Goal: Transaction & Acquisition: Purchase product/service

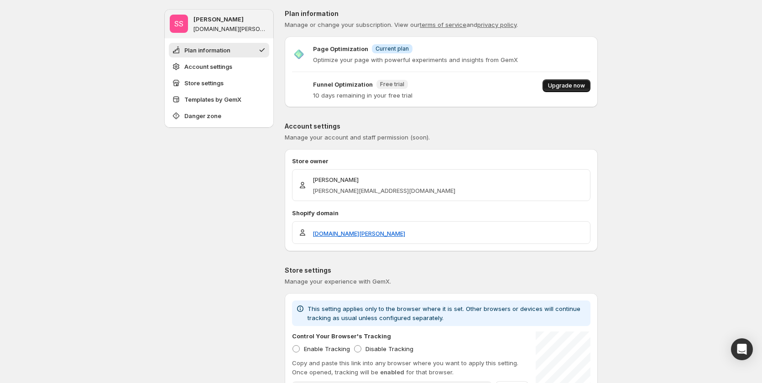
click at [574, 82] on button "Upgrade now" at bounding box center [567, 85] width 48 height 13
click at [566, 90] on button "Upgrade now" at bounding box center [567, 85] width 48 height 13
click at [578, 79] on div "Page Optimization Info Current plan Optimize your page with powerful experiment…" at bounding box center [441, 72] width 313 height 56
click at [583, 83] on span "Upgrade now" at bounding box center [566, 85] width 37 height 7
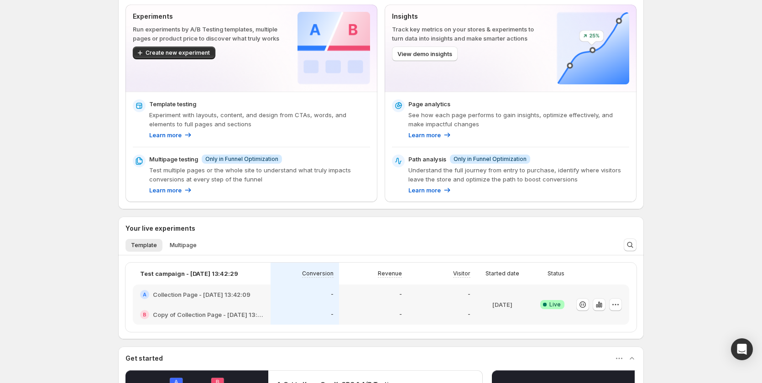
scroll to position [137, 0]
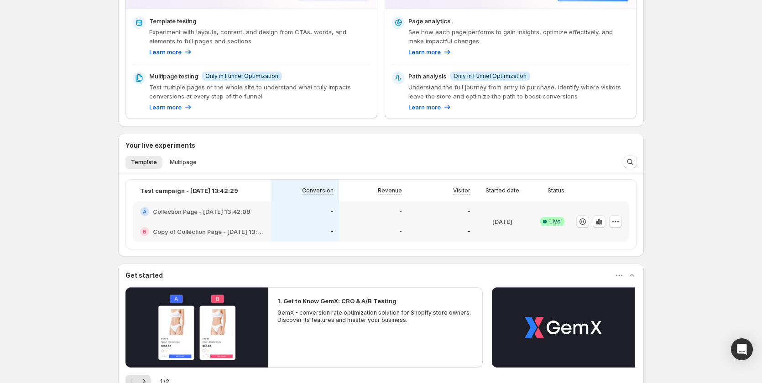
click at [722, 146] on div "Enjoy 10 days left on your Funnel Optimization free trial After your trial ends…" at bounding box center [381, 186] width 762 height 647
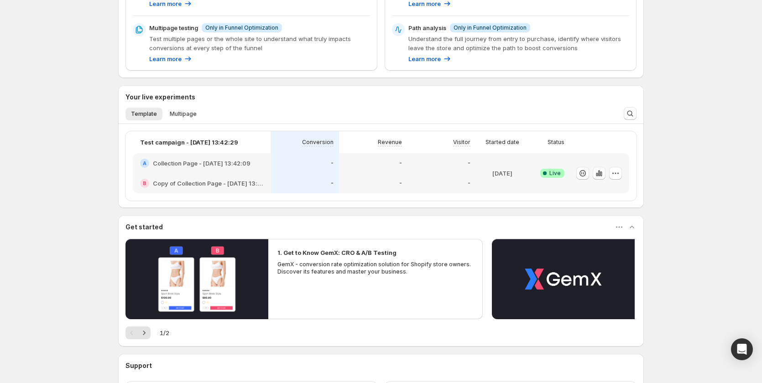
scroll to position [264, 0]
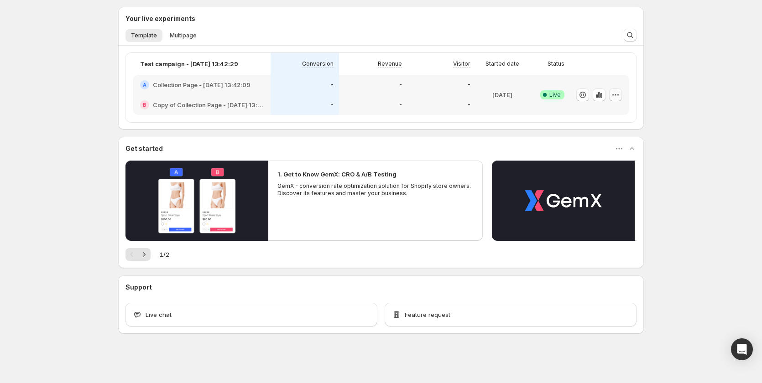
click at [615, 100] on button "button" at bounding box center [615, 95] width 13 height 13
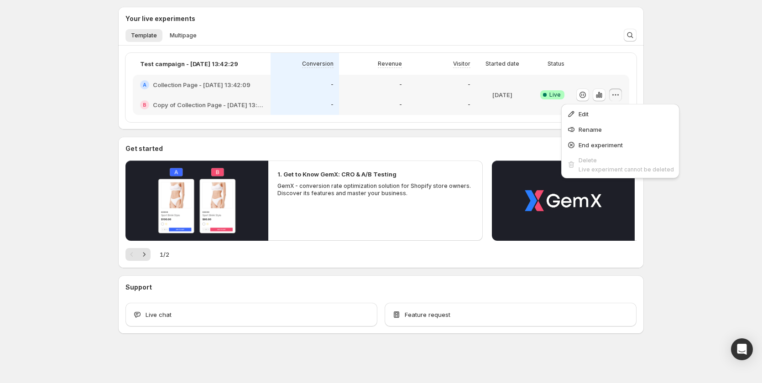
click at [689, 62] on div "Enjoy 10 days left on your Funnel Optimization free trial After your trial ends…" at bounding box center [381, 59] width 762 height 647
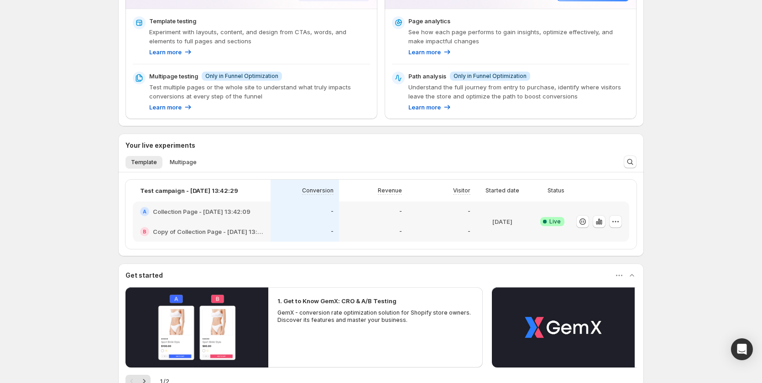
scroll to position [0, 0]
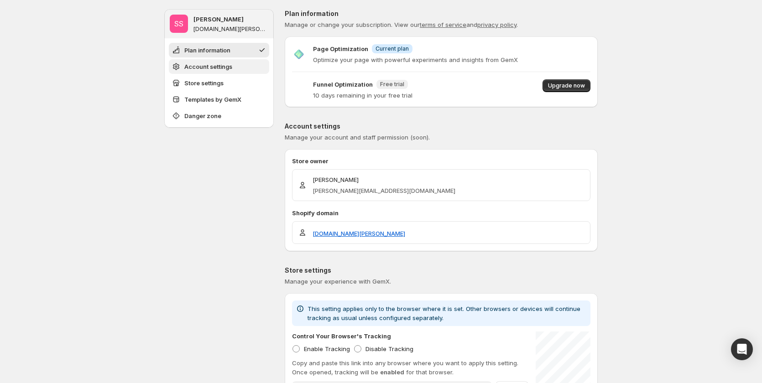
click at [214, 69] on span "Account settings" at bounding box center [208, 66] width 48 height 9
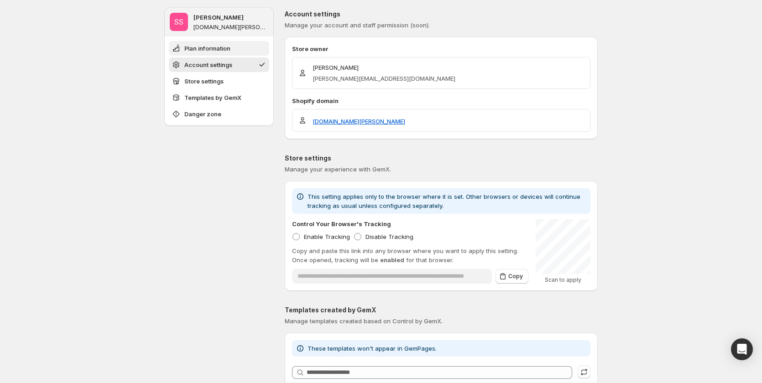
scroll to position [113, 0]
click at [217, 48] on span "Plan information" at bounding box center [207, 48] width 46 height 9
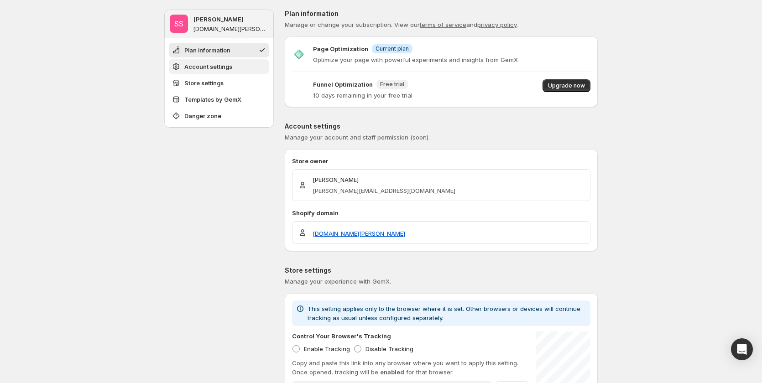
click at [220, 71] on span "Account settings" at bounding box center [208, 66] width 48 height 9
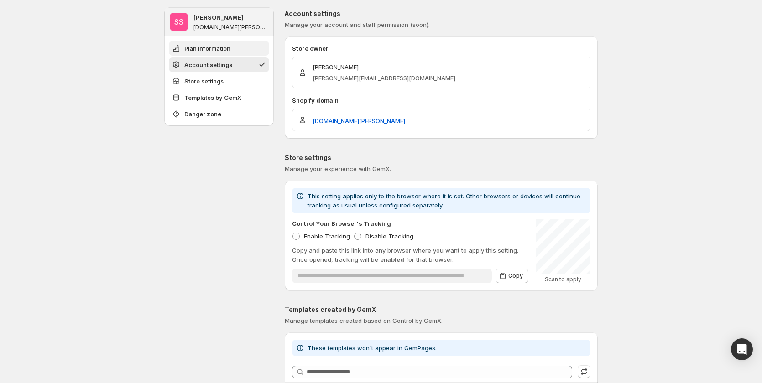
click at [221, 44] on span "Plan information" at bounding box center [207, 48] width 46 height 9
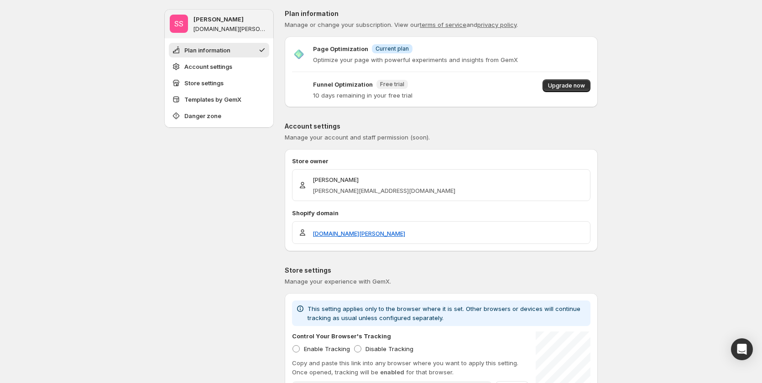
click at [221, 90] on ul "Plan information Account settings Store settings Templates by GemX Danger zone" at bounding box center [219, 83] width 100 height 80
click at [224, 82] on span "Store settings" at bounding box center [203, 82] width 39 height 9
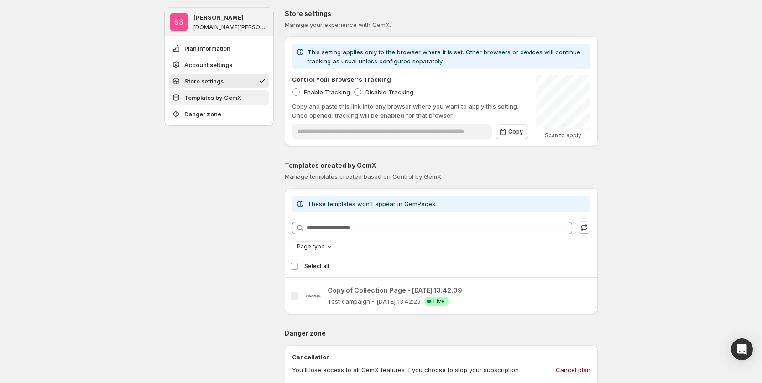
click at [225, 101] on span "Templates by GemX" at bounding box center [212, 97] width 57 height 9
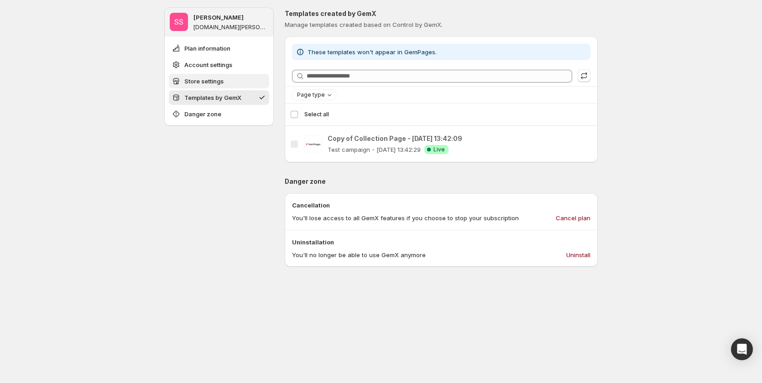
click at [223, 82] on span "Store settings" at bounding box center [203, 81] width 39 height 9
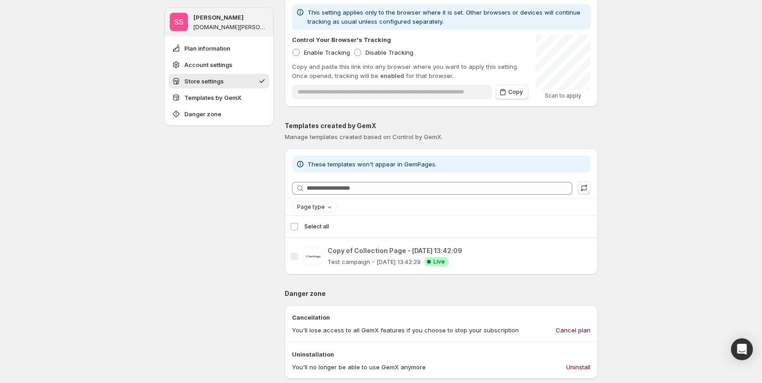
scroll to position [257, 0]
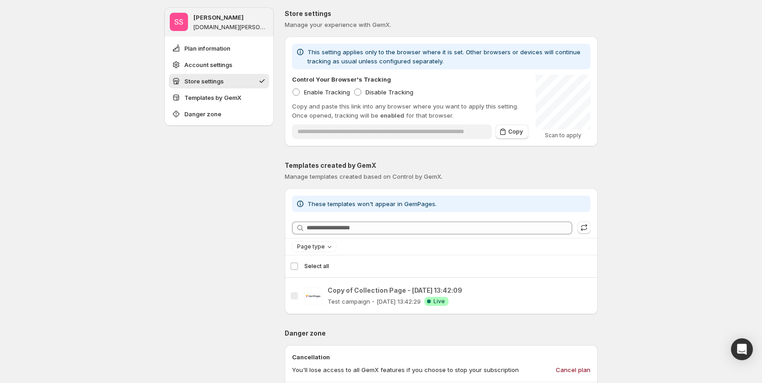
click at [241, 105] on ul "Plan information Account settings Store settings Templates by GemX Danger zone" at bounding box center [219, 81] width 100 height 80
click at [235, 80] on button "Store settings" at bounding box center [219, 81] width 100 height 15
click at [232, 60] on span "Account settings" at bounding box center [208, 64] width 48 height 9
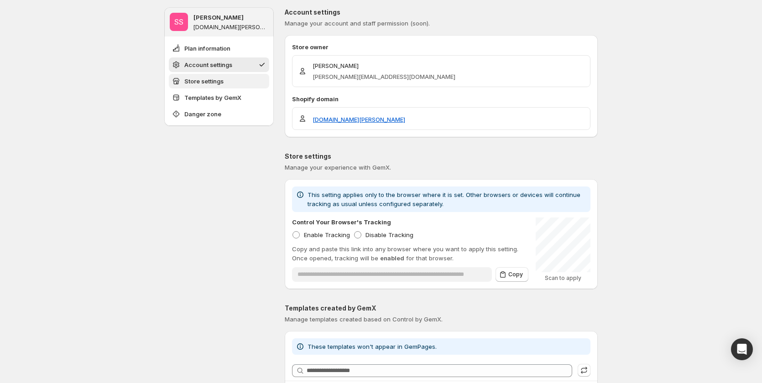
click at [233, 84] on button "Store settings" at bounding box center [219, 81] width 100 height 15
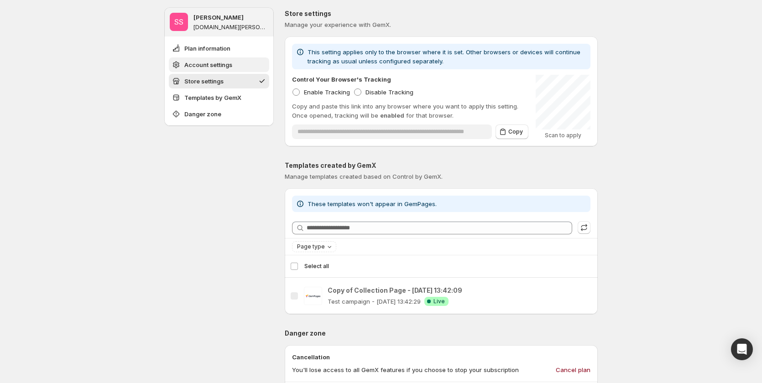
click at [230, 68] on span "Account settings" at bounding box center [208, 64] width 48 height 9
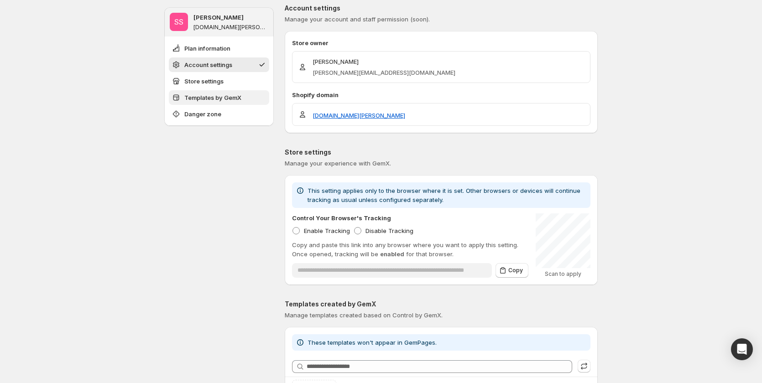
drag, startPoint x: 229, startPoint y: 94, endPoint x: 226, endPoint y: 64, distance: 30.2
click at [229, 94] on span "Templates by GemX" at bounding box center [212, 97] width 57 height 9
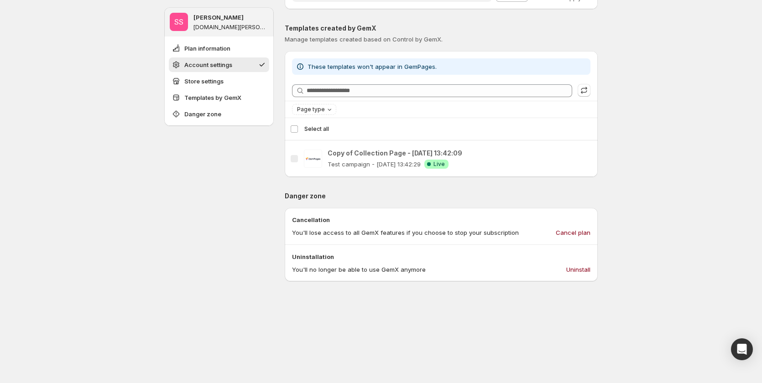
click at [225, 61] on span "Account settings" at bounding box center [208, 64] width 48 height 9
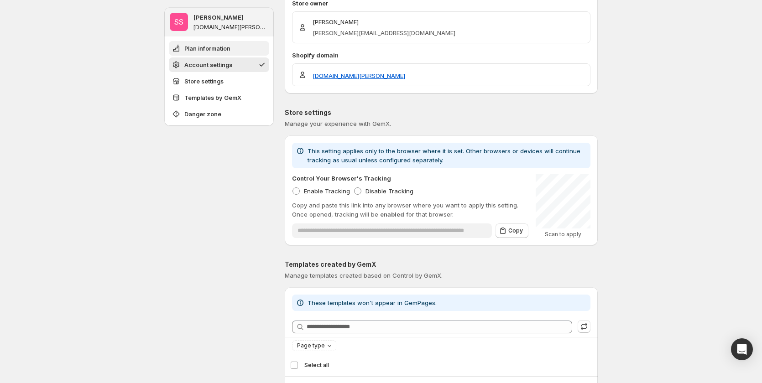
scroll to position [113, 0]
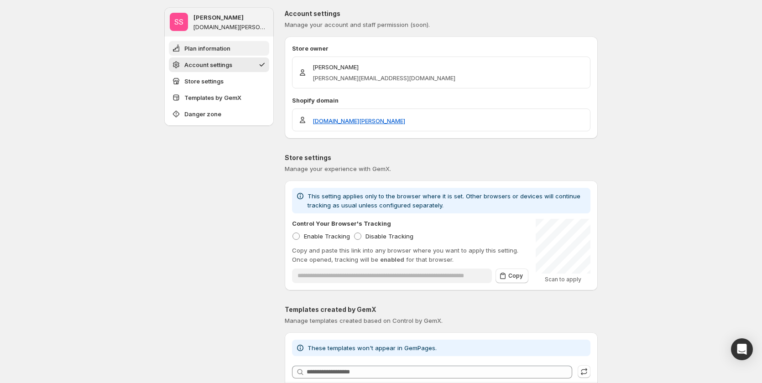
click at [213, 47] on span "Plan information" at bounding box center [207, 48] width 46 height 9
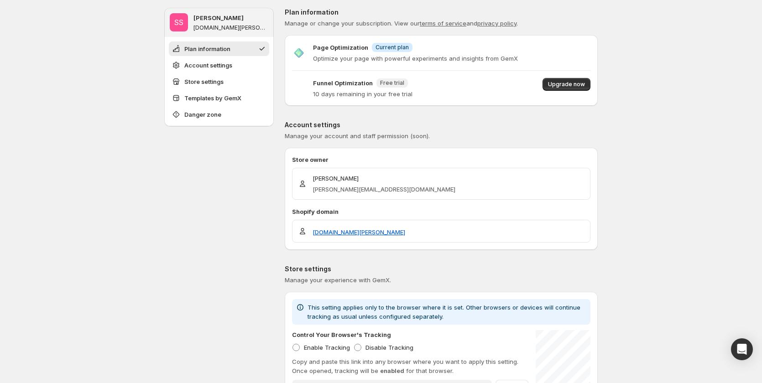
scroll to position [0, 0]
click at [227, 70] on span "Account settings" at bounding box center [208, 66] width 48 height 9
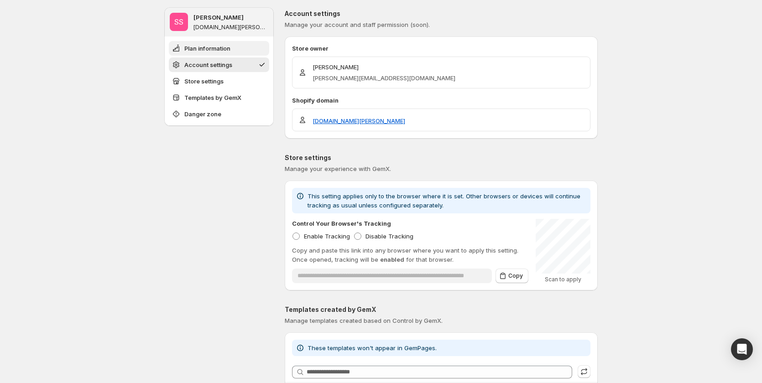
click at [227, 43] on button "Plan information" at bounding box center [219, 48] width 100 height 15
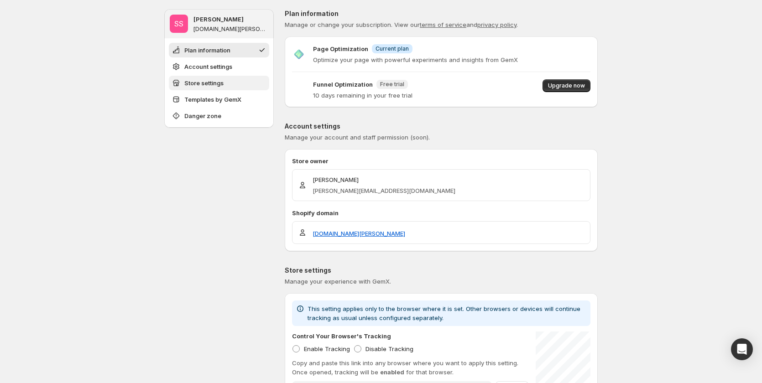
click at [224, 83] on span "Store settings" at bounding box center [203, 82] width 39 height 9
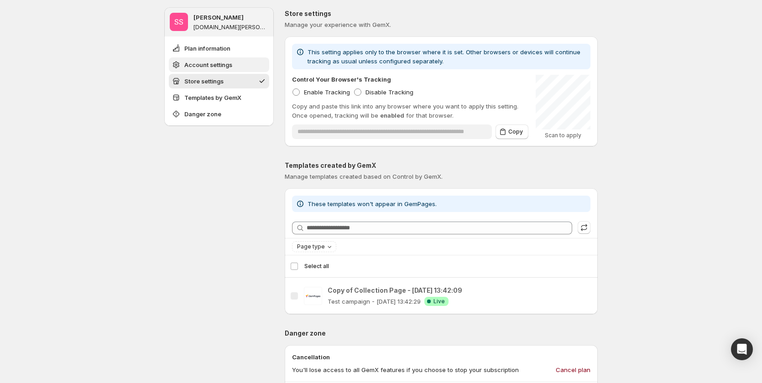
click at [227, 71] on button "Account settings" at bounding box center [219, 65] width 100 height 15
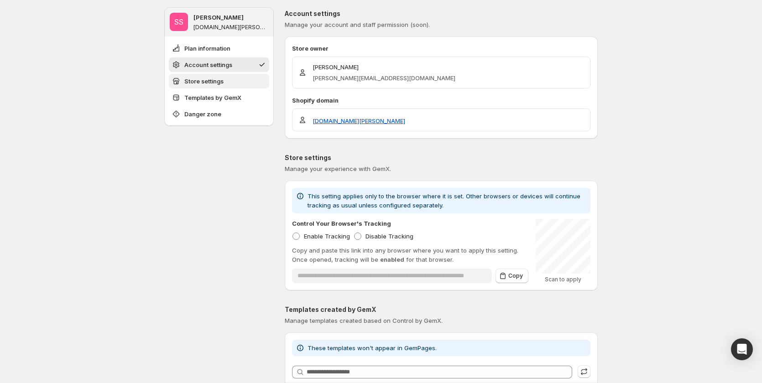
click at [228, 80] on button "Store settings" at bounding box center [219, 81] width 100 height 15
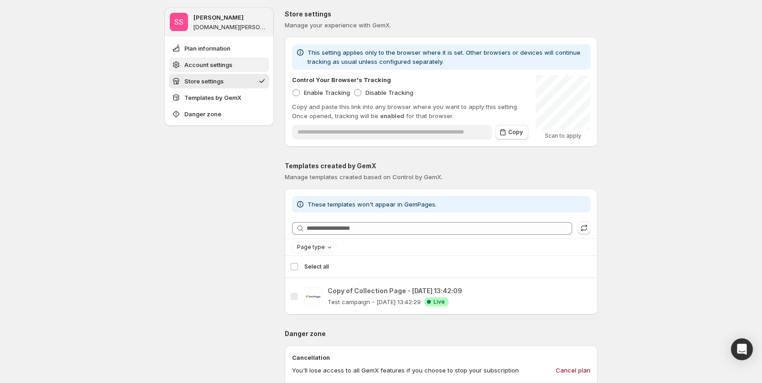
click at [229, 67] on span "Account settings" at bounding box center [208, 64] width 48 height 9
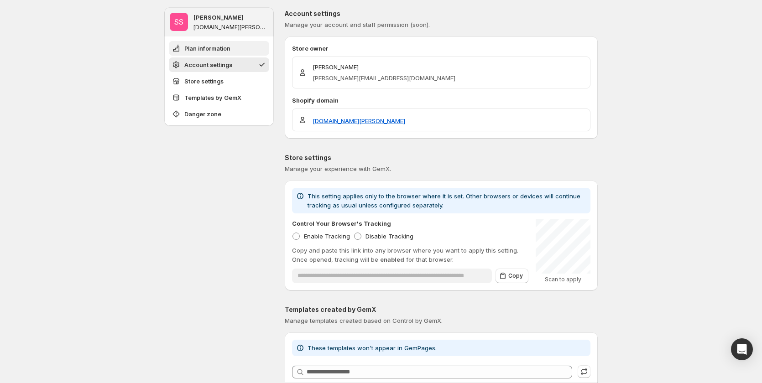
click at [230, 46] on span "Plan information" at bounding box center [207, 48] width 46 height 9
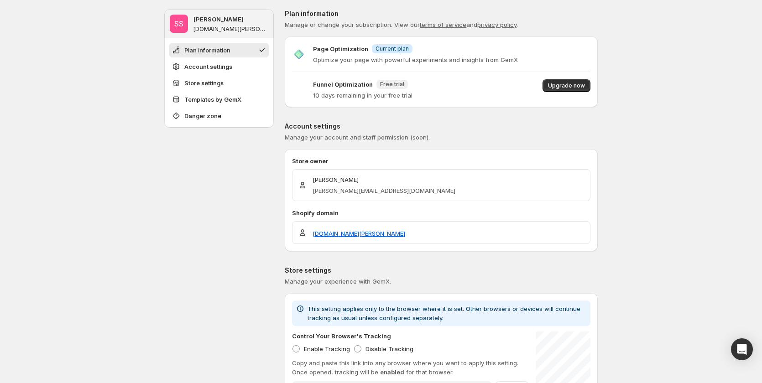
click at [233, 57] on button "Plan information" at bounding box center [219, 50] width 100 height 15
click at [232, 65] on span "Account settings" at bounding box center [208, 66] width 48 height 9
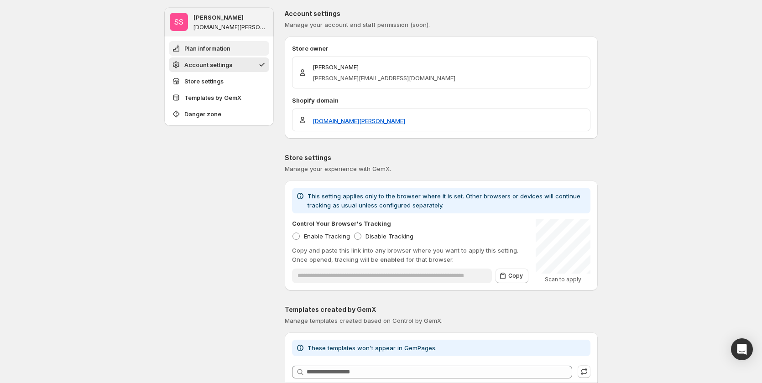
click at [235, 48] on button "Plan information" at bounding box center [219, 48] width 100 height 15
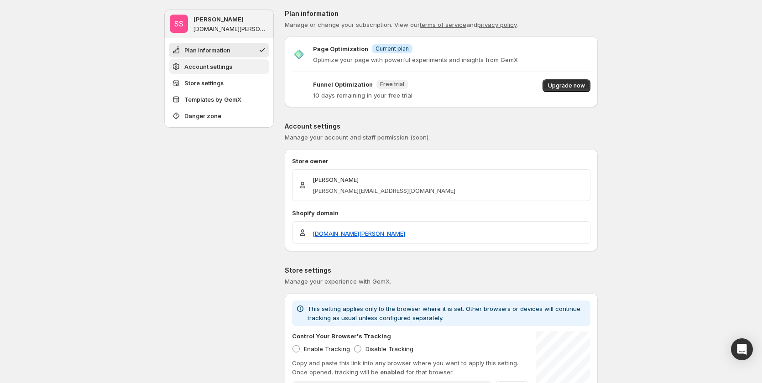
click at [236, 59] on button "Account settings" at bounding box center [219, 66] width 100 height 15
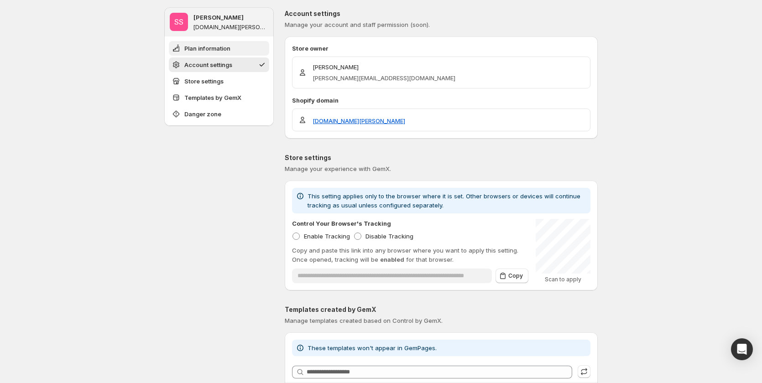
click at [239, 52] on button "Plan information" at bounding box center [219, 48] width 100 height 15
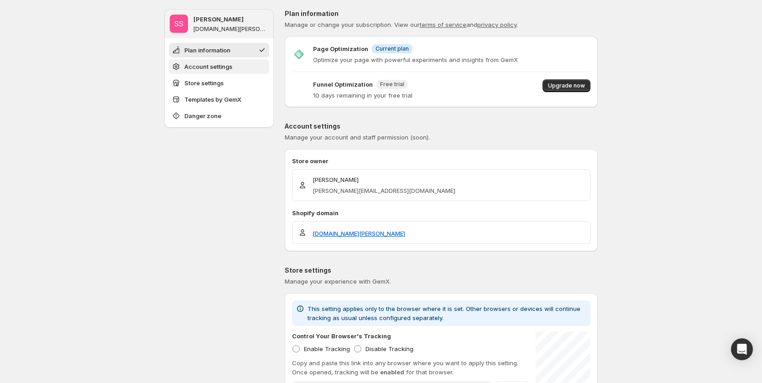
click at [239, 61] on button "Account settings" at bounding box center [219, 66] width 100 height 15
click at [578, 84] on span "Upgrade now" at bounding box center [566, 85] width 37 height 7
click at [578, 88] on span "Upgrade now" at bounding box center [566, 85] width 37 height 7
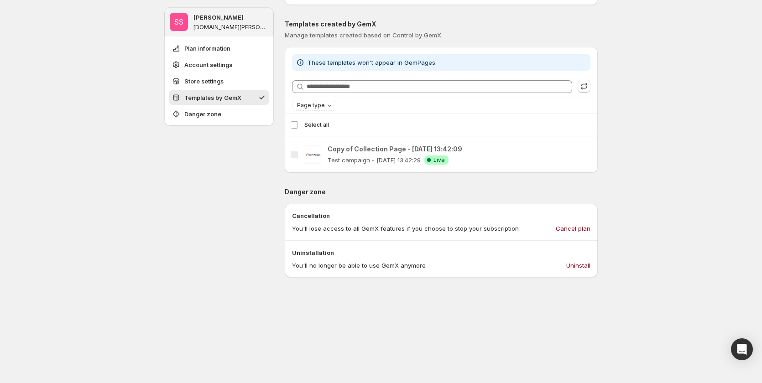
scroll to position [312, 0]
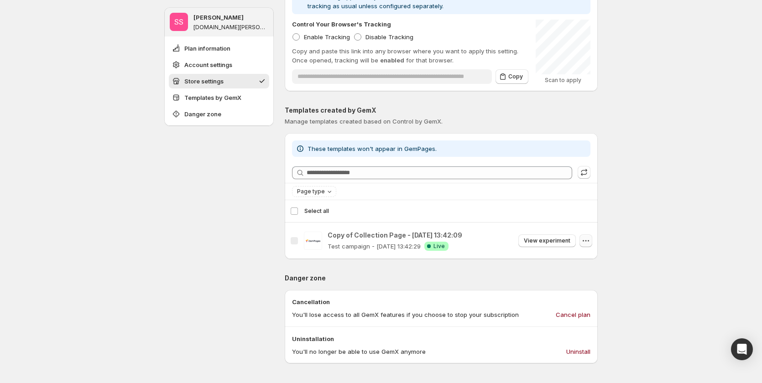
click at [590, 237] on icon "button" at bounding box center [585, 240] width 9 height 9
click at [665, 205] on div "SS Sandy Sandy gemcommerce-stg-samtuyen-nguyen.myshopify.com Plan information A…" at bounding box center [381, 172] width 762 height 969
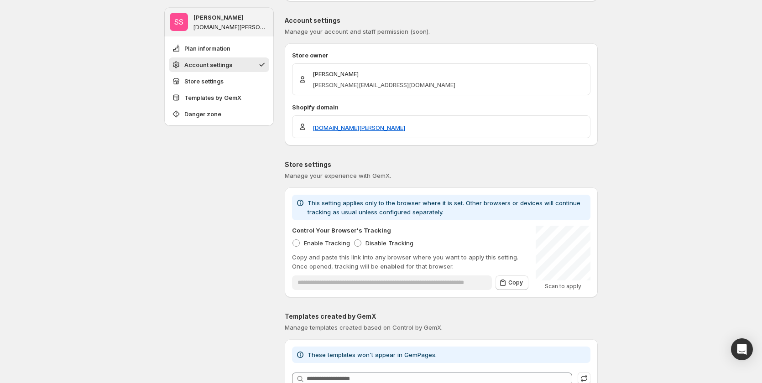
scroll to position [0, 0]
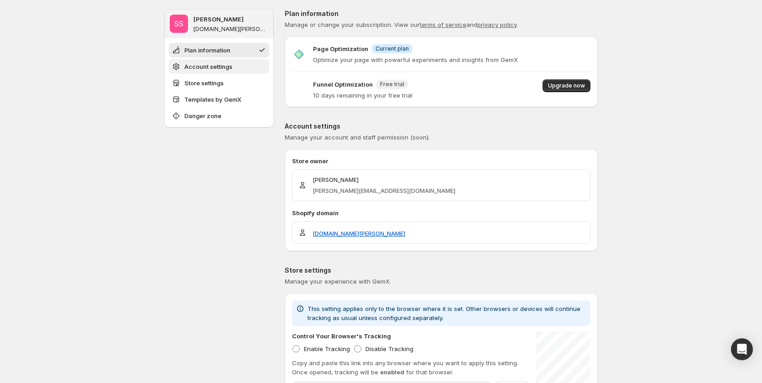
click at [212, 71] on span "Account settings" at bounding box center [208, 66] width 48 height 9
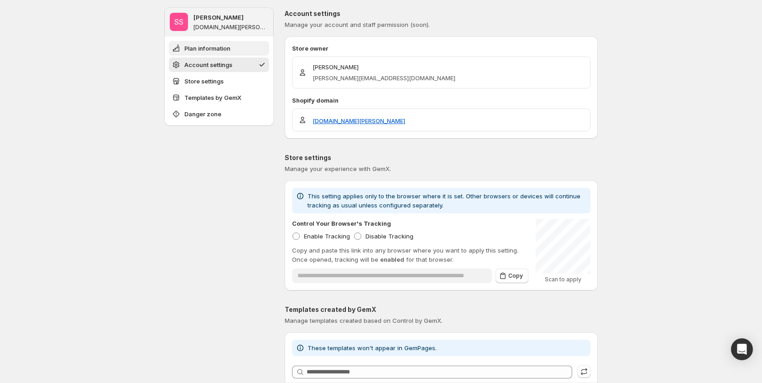
click at [221, 54] on button "Plan information" at bounding box center [219, 48] width 100 height 15
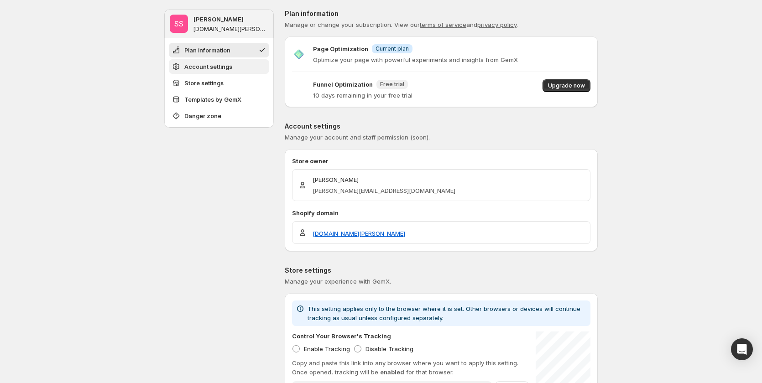
click at [225, 62] on button "Account settings" at bounding box center [219, 66] width 100 height 15
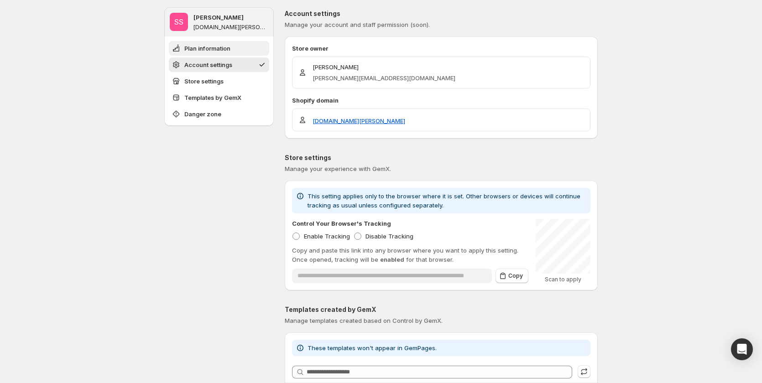
click at [226, 51] on span "Plan information" at bounding box center [207, 48] width 46 height 9
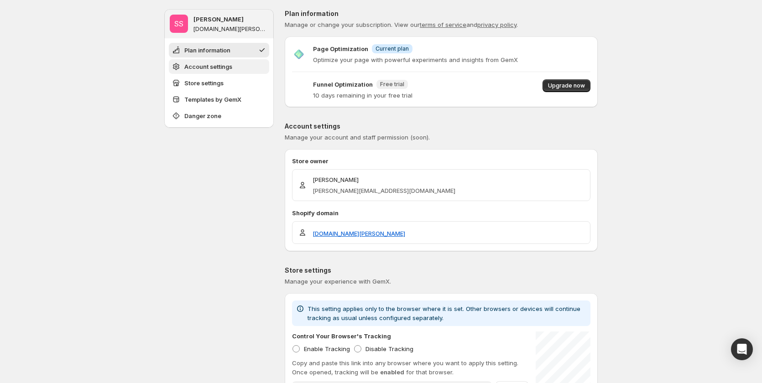
click at [227, 64] on span "Account settings" at bounding box center [208, 66] width 48 height 9
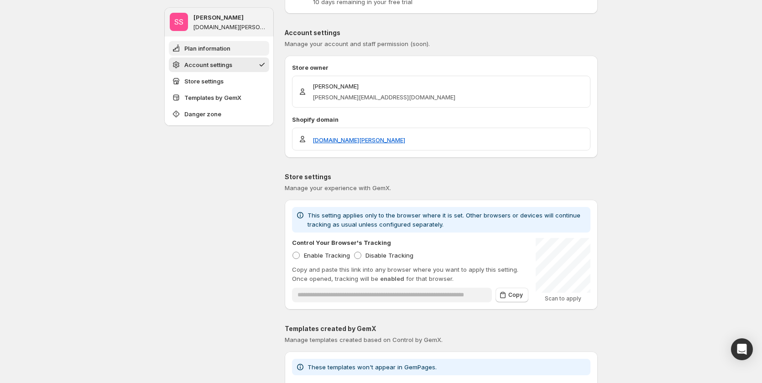
click at [229, 45] on span "Plan information" at bounding box center [207, 48] width 46 height 9
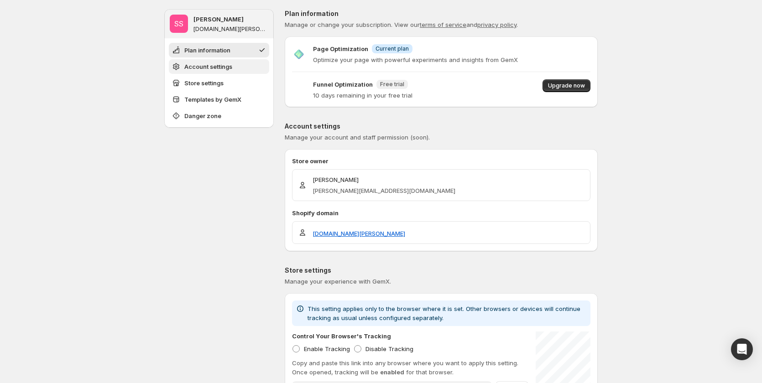
click at [230, 58] on ul "Plan information Account settings Store settings Templates by GemX Danger zone" at bounding box center [219, 83] width 100 height 80
click at [229, 73] on button "Account settings" at bounding box center [219, 66] width 100 height 15
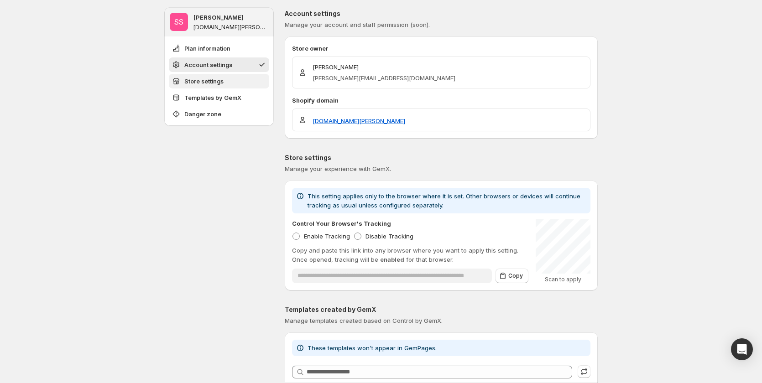
click at [228, 80] on button "Store settings" at bounding box center [219, 81] width 100 height 15
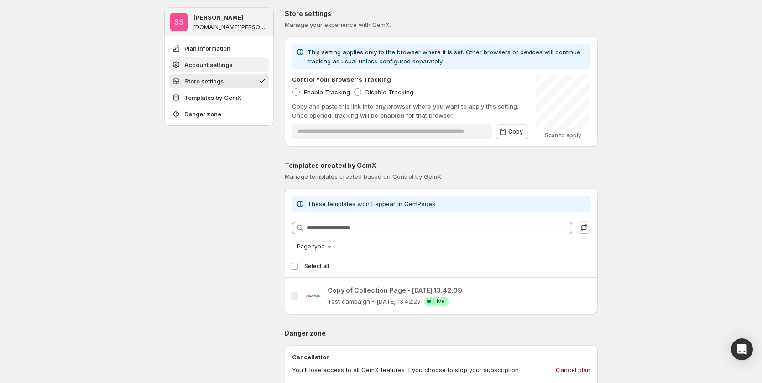
click at [231, 61] on span "Account settings" at bounding box center [208, 64] width 48 height 9
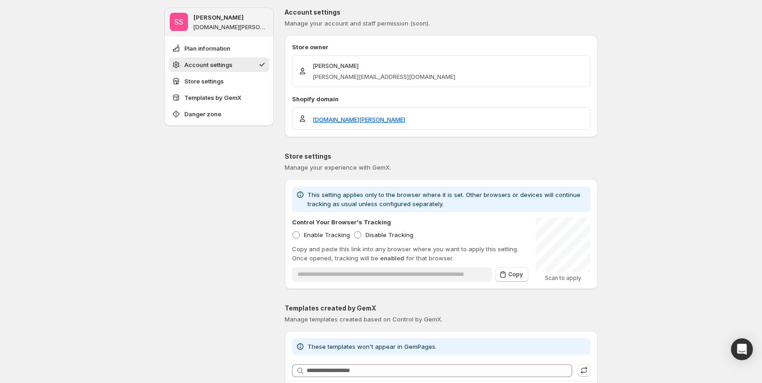
scroll to position [113, 0]
click at [231, 72] on button "Account settings" at bounding box center [219, 65] width 100 height 15
click at [233, 73] on ul "Plan information Account settings Store settings Templates by GemX Danger zone" at bounding box center [219, 81] width 100 height 80
click at [233, 78] on button "Store settings" at bounding box center [219, 81] width 100 height 15
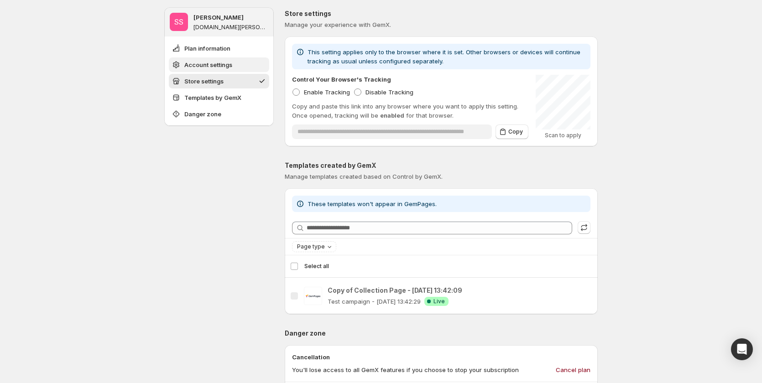
click at [235, 69] on button "Account settings" at bounding box center [219, 65] width 100 height 15
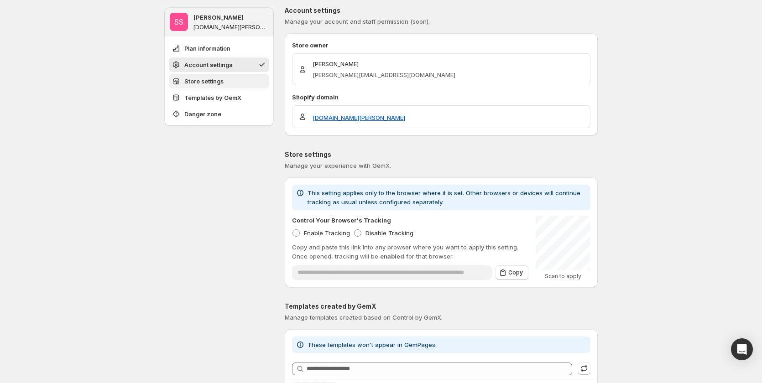
click at [232, 82] on button "Store settings" at bounding box center [219, 81] width 100 height 15
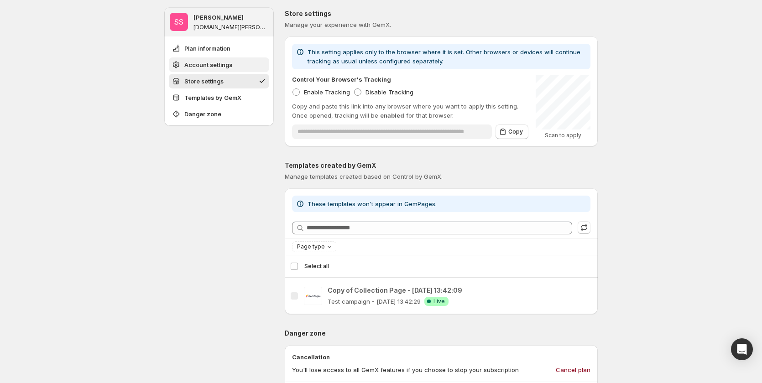
click at [232, 69] on span "Account settings" at bounding box center [208, 64] width 48 height 9
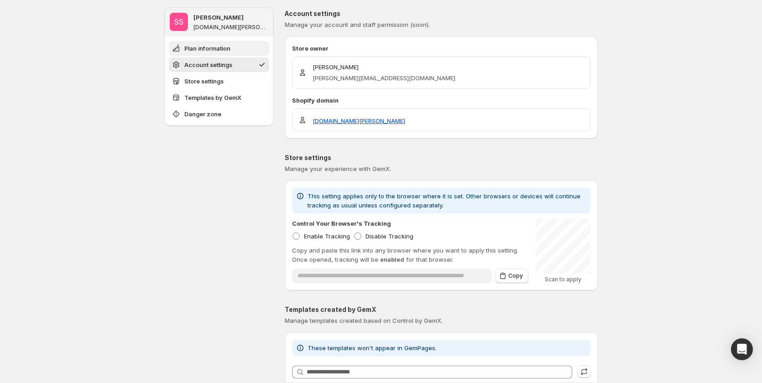
click at [238, 52] on button "Plan information" at bounding box center [219, 48] width 100 height 15
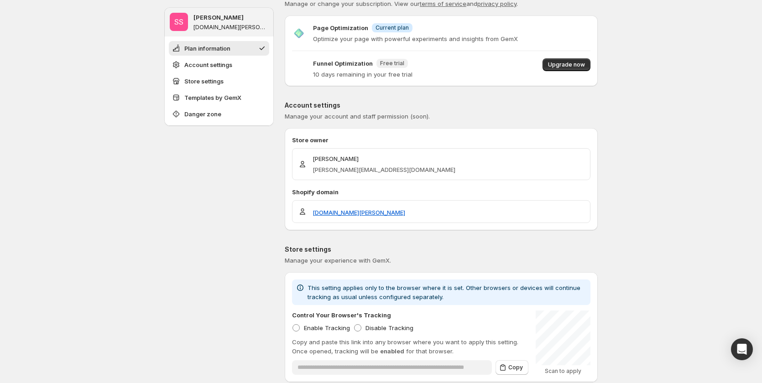
scroll to position [0, 0]
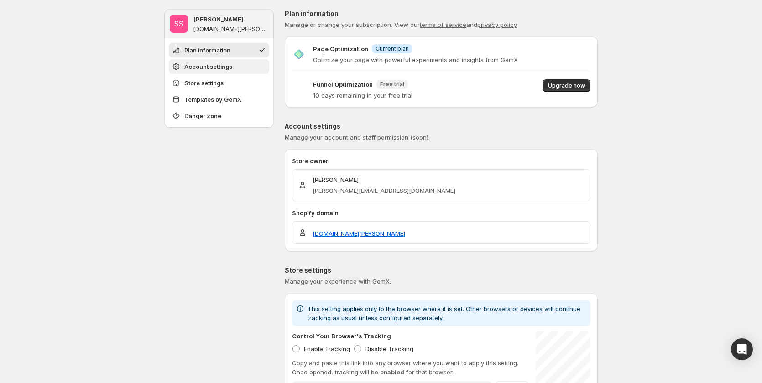
click at [232, 71] on span "Account settings" at bounding box center [208, 66] width 48 height 9
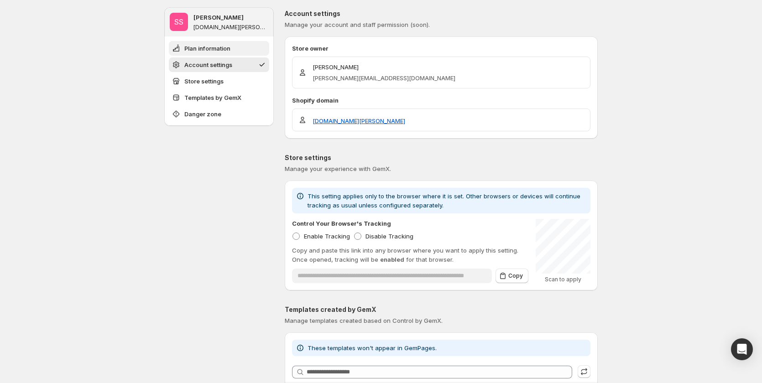
click at [230, 50] on span "Plan information" at bounding box center [207, 48] width 46 height 9
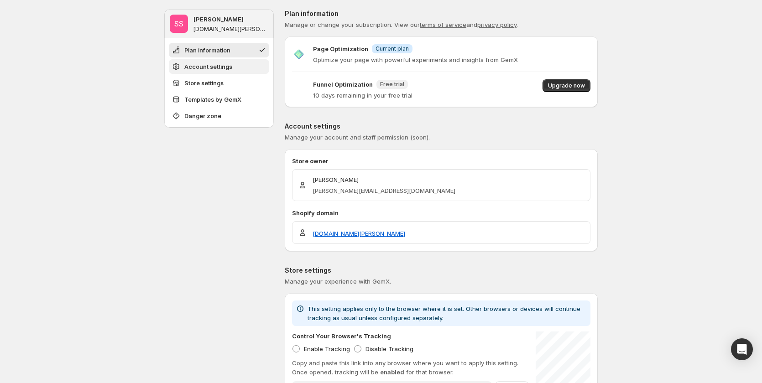
click at [233, 60] on button "Account settings" at bounding box center [219, 66] width 100 height 15
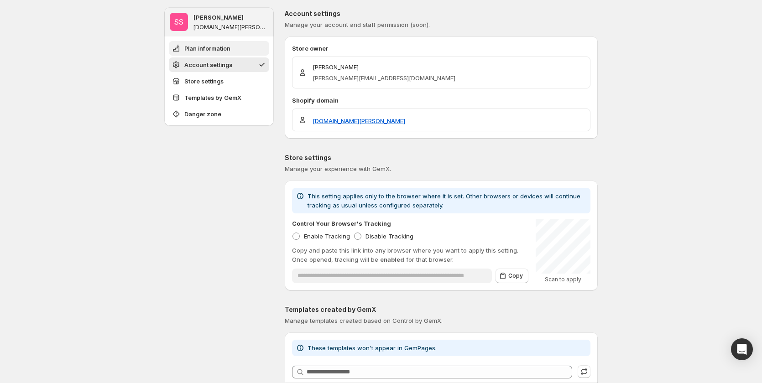
click at [235, 53] on button "Plan information" at bounding box center [219, 48] width 100 height 15
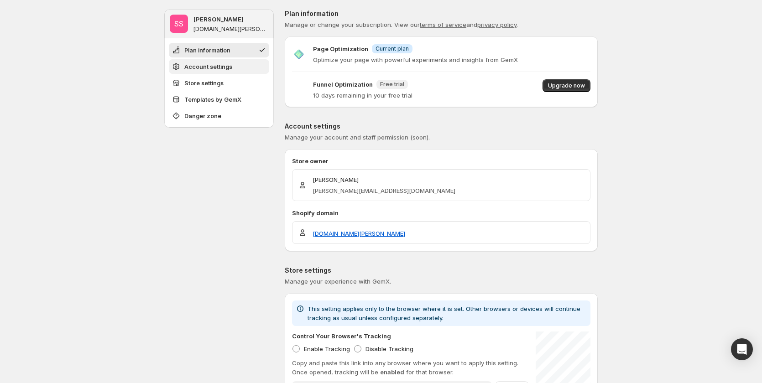
click at [236, 68] on button "Account settings" at bounding box center [219, 66] width 100 height 15
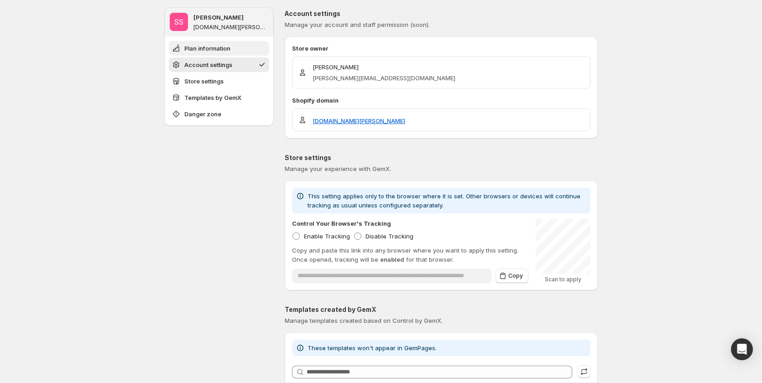
click at [242, 51] on button "Plan information" at bounding box center [219, 48] width 100 height 15
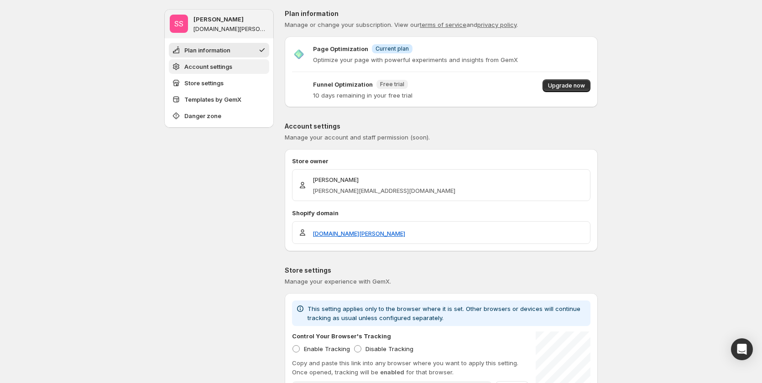
click at [242, 63] on button "Account settings" at bounding box center [219, 66] width 100 height 15
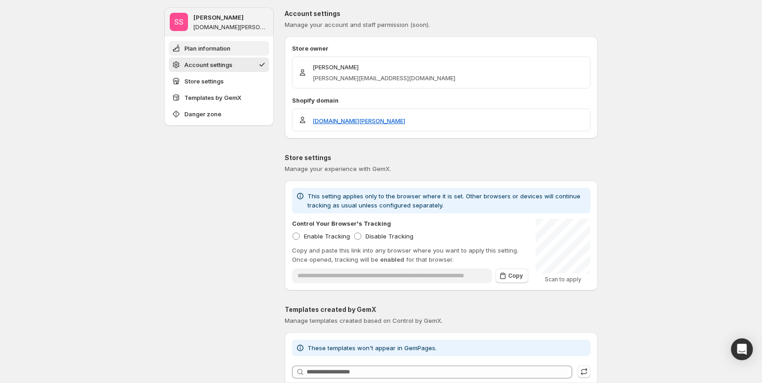
click at [245, 53] on button "Plan information" at bounding box center [219, 48] width 100 height 15
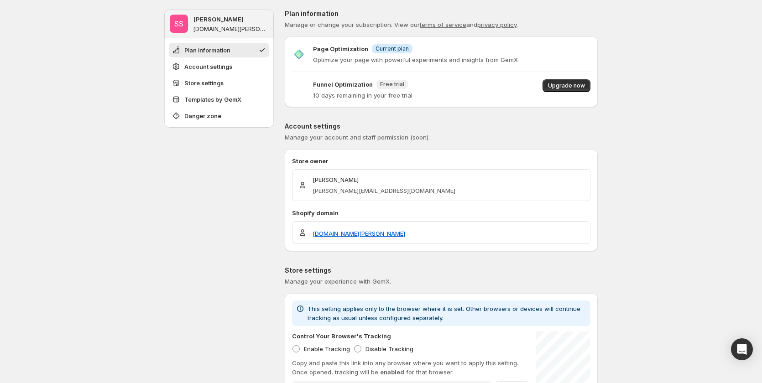
click at [245, 58] on ul "Plan information Account settings Store settings Templates by GemX Danger zone" at bounding box center [219, 83] width 100 height 80
click at [245, 60] on button "Account settings" at bounding box center [219, 66] width 100 height 15
